Goal: Find specific page/section: Find specific page/section

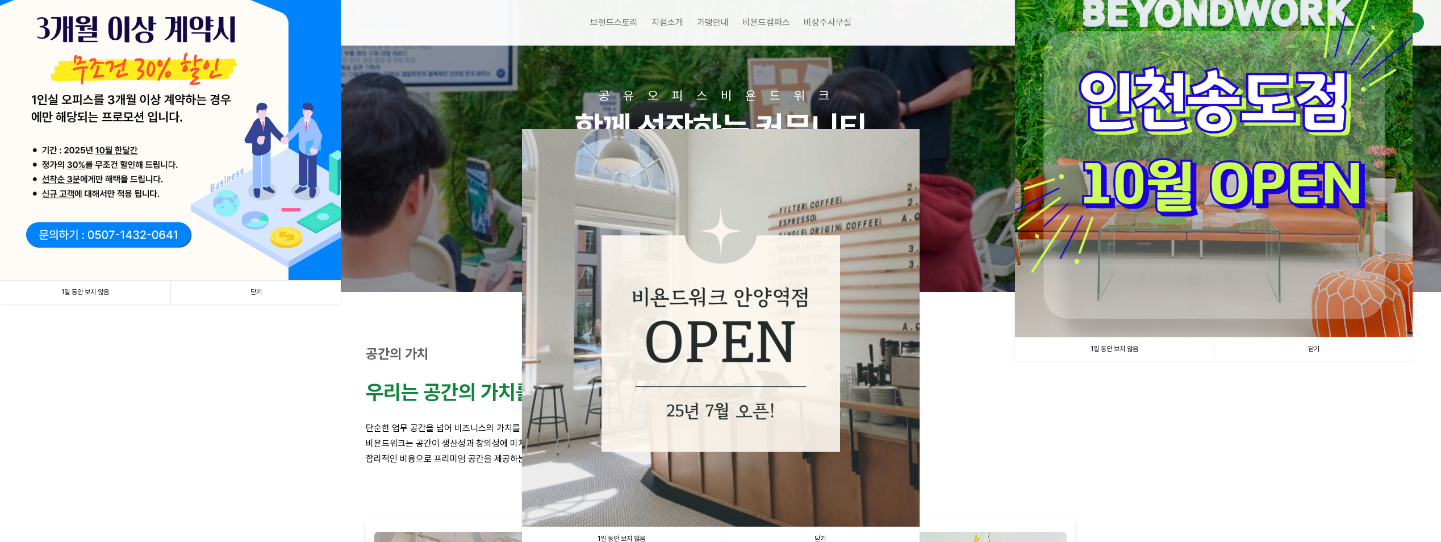
scroll to position [170, 0]
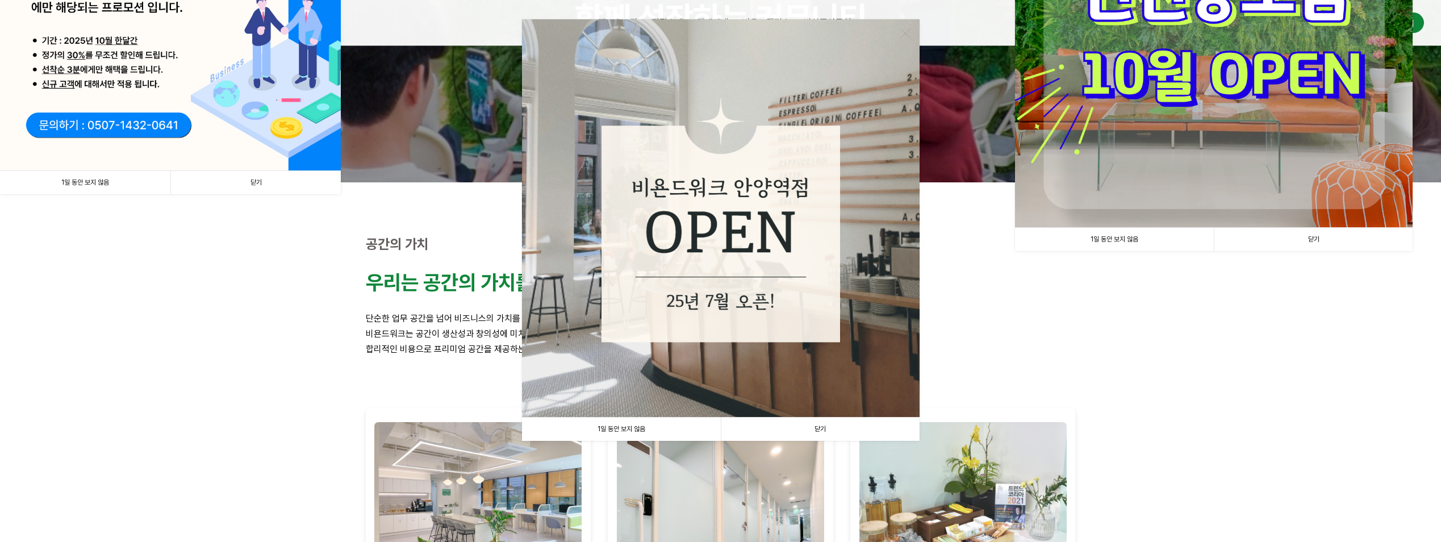
click at [822, 421] on link "닫기" at bounding box center [820, 429] width 199 height 23
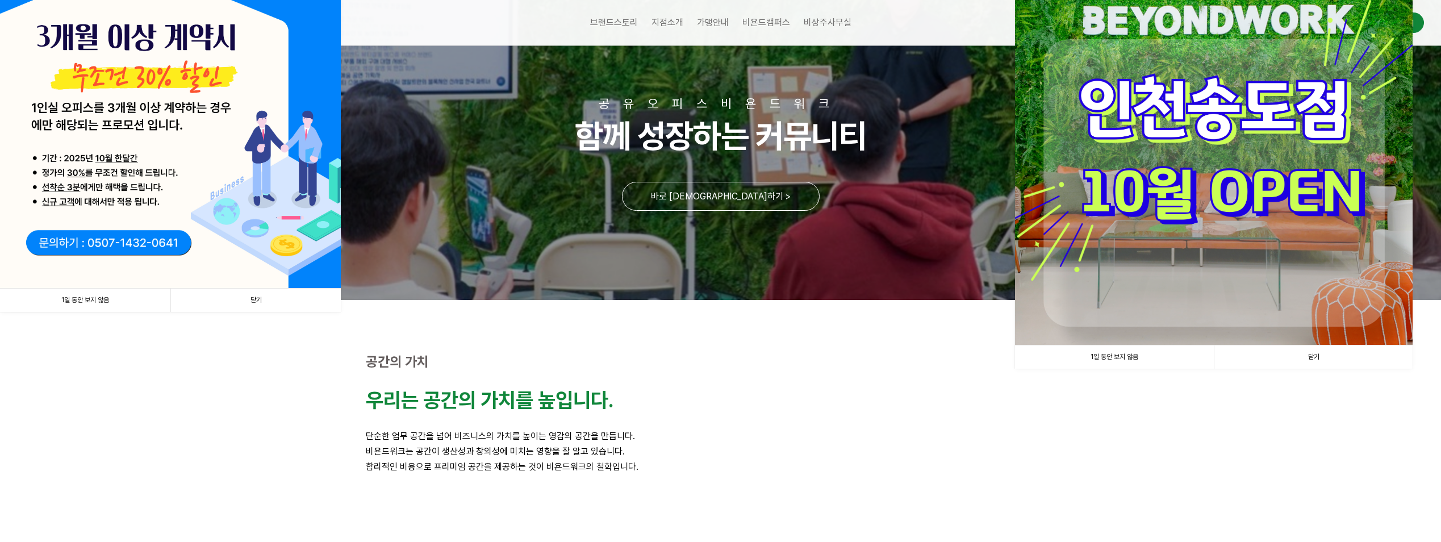
scroll to position [0, 0]
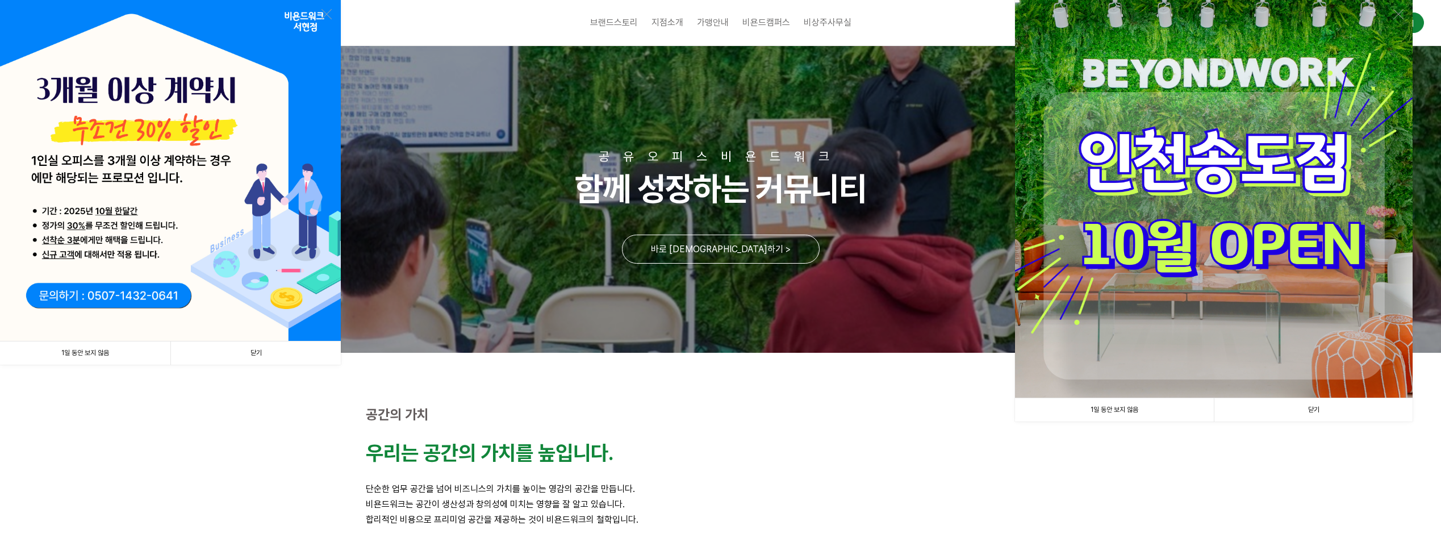
click at [277, 351] on link "닫기" at bounding box center [255, 352] width 170 height 23
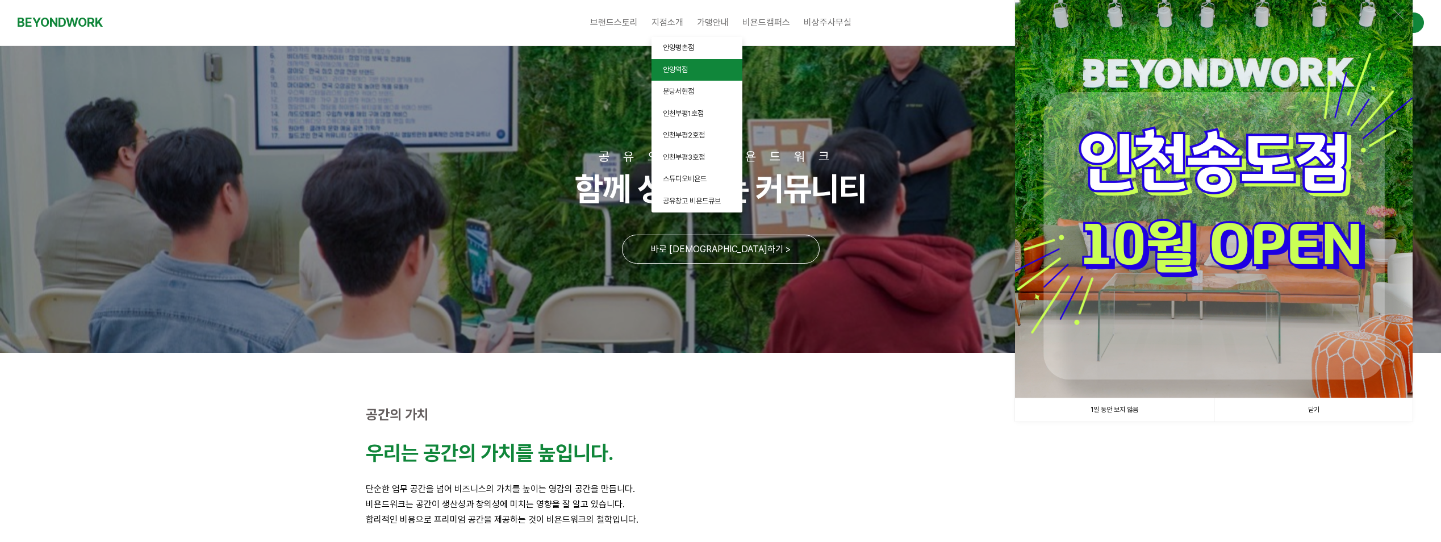
click at [675, 69] on span "안양역점" at bounding box center [675, 69] width 25 height 9
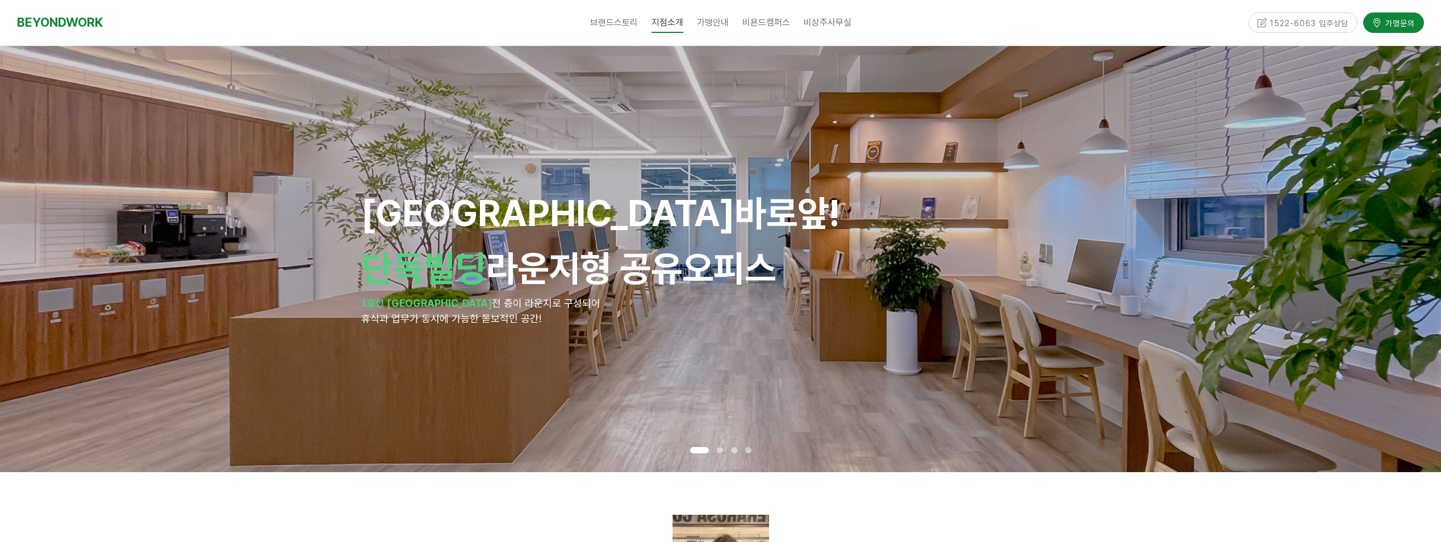
click at [719, 452] on span at bounding box center [720, 450] width 6 height 6
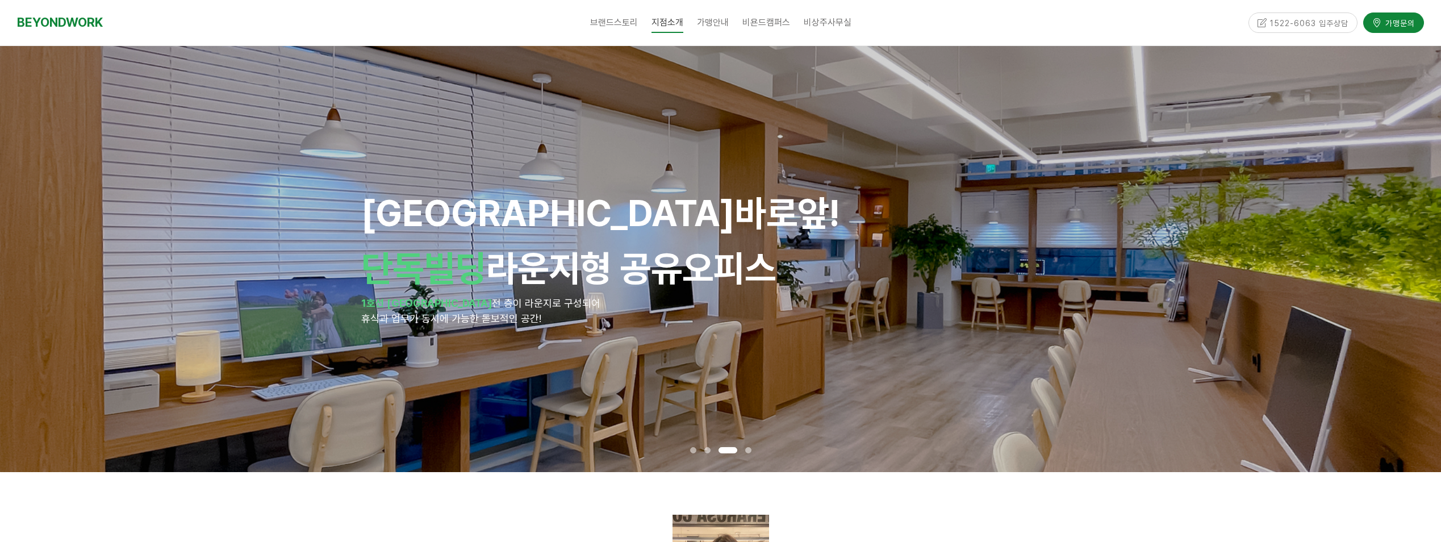
click at [748, 450] on span at bounding box center [748, 450] width 6 height 6
